Goal: Find specific fact: Find contact information

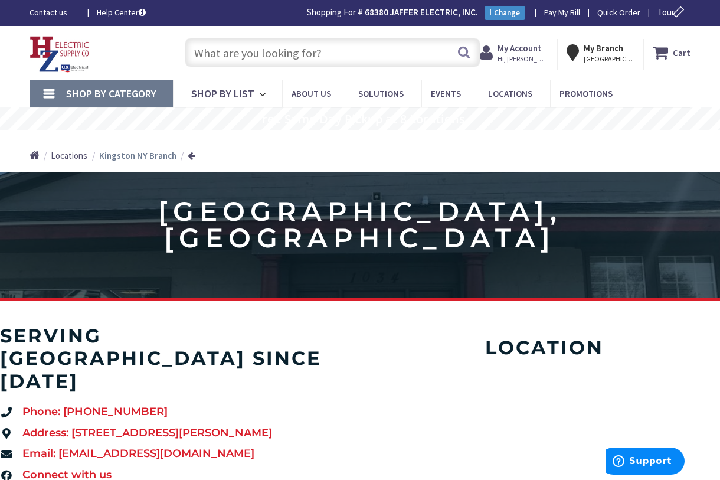
click at [415, 49] on input "text" at bounding box center [332, 52] width 295 height 29
click at [419, 53] on input "text" at bounding box center [332, 52] width 295 height 29
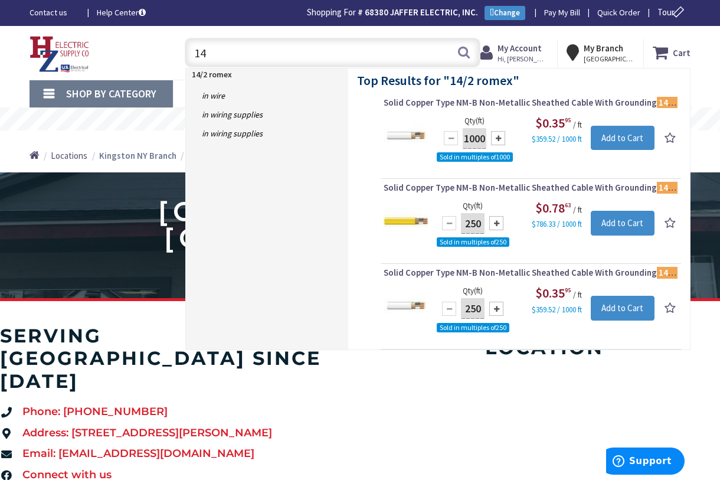
type input "1"
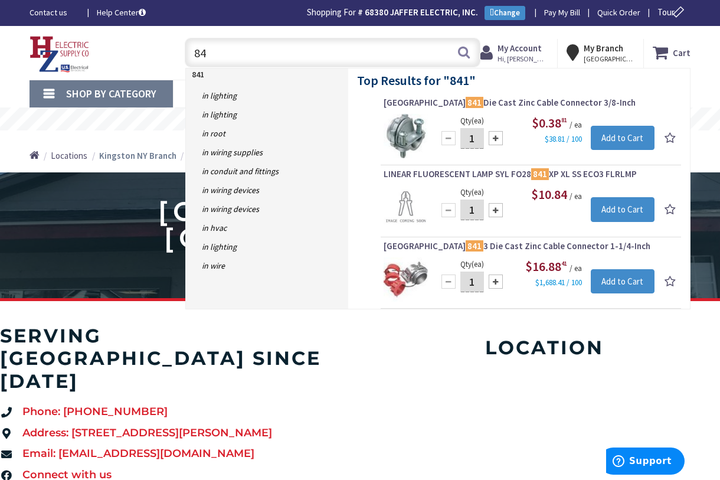
type input "8"
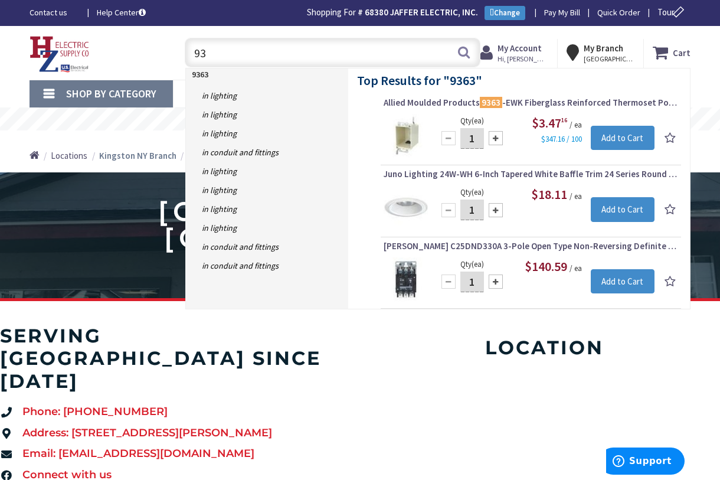
type input "9"
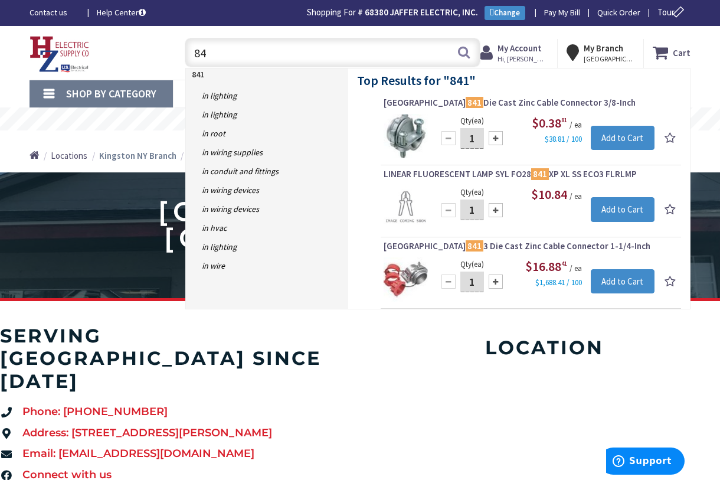
type input "8"
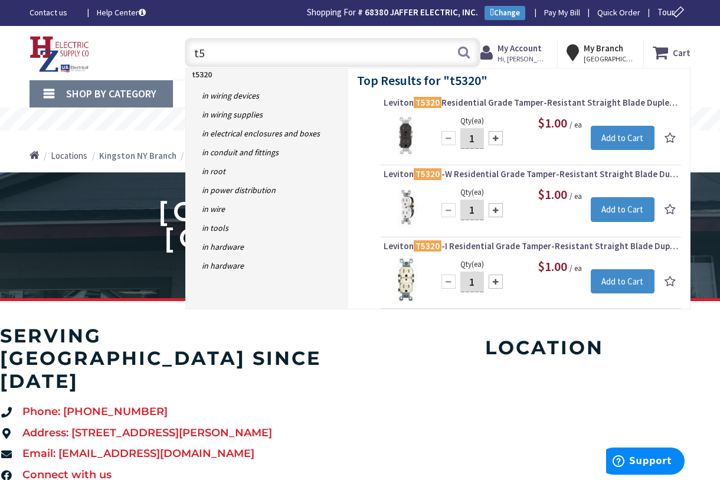
type input "t"
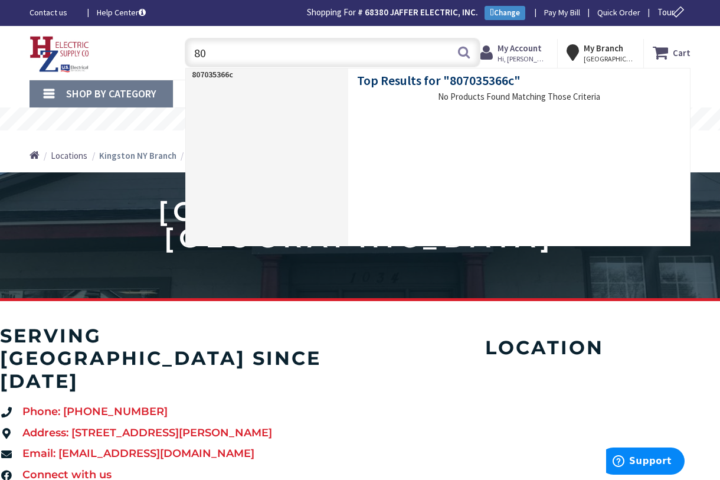
type input "8"
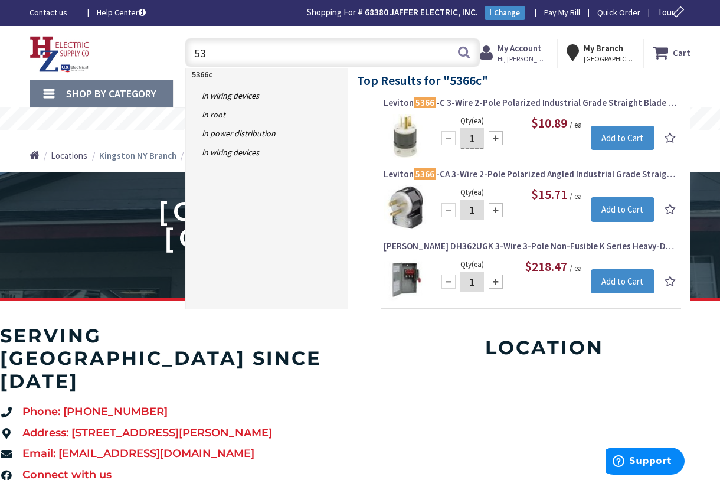
type input "5"
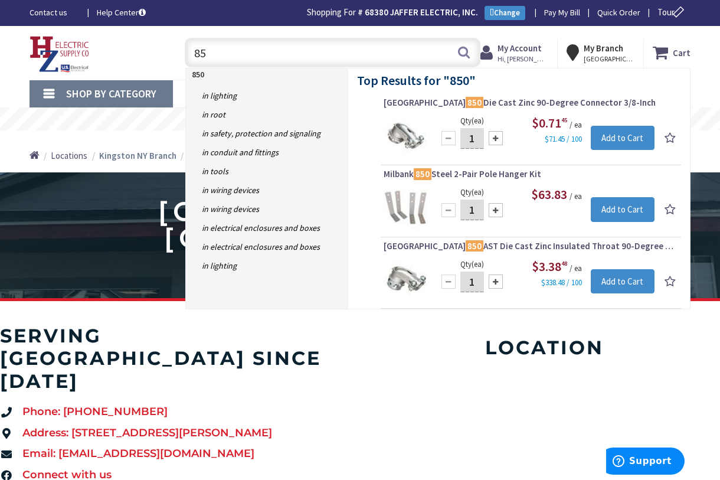
type input "8"
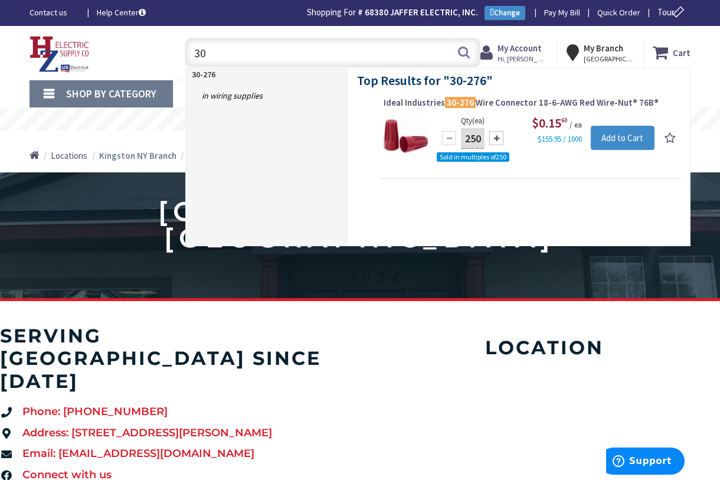
type input "3"
